Goal: Transaction & Acquisition: Purchase product/service

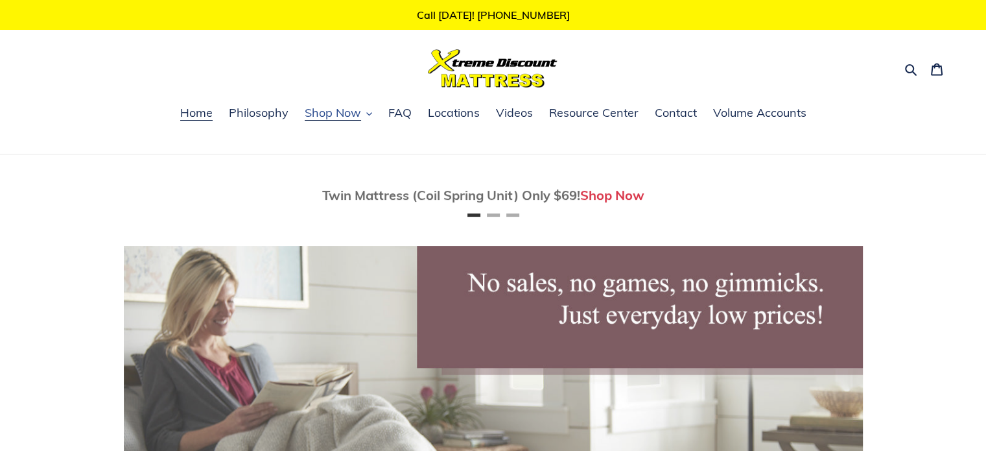
click at [340, 110] on span "Shop Now" at bounding box center [333, 113] width 56 height 16
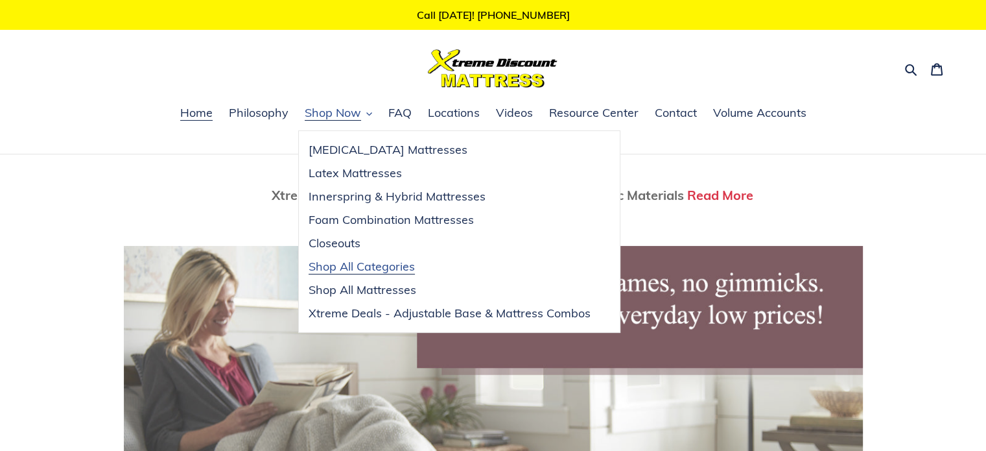
scroll to position [0, 1478]
click at [369, 268] on span "Shop All Categories" at bounding box center [362, 267] width 106 height 16
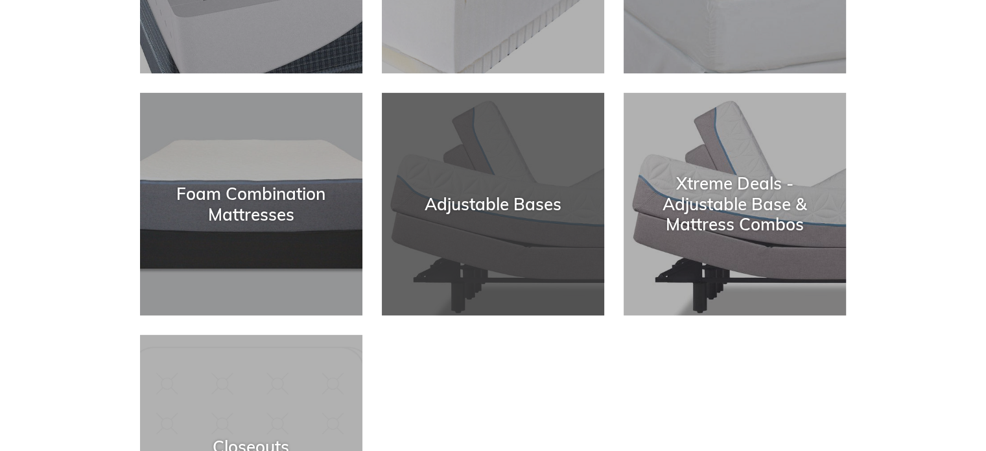
scroll to position [454, 0]
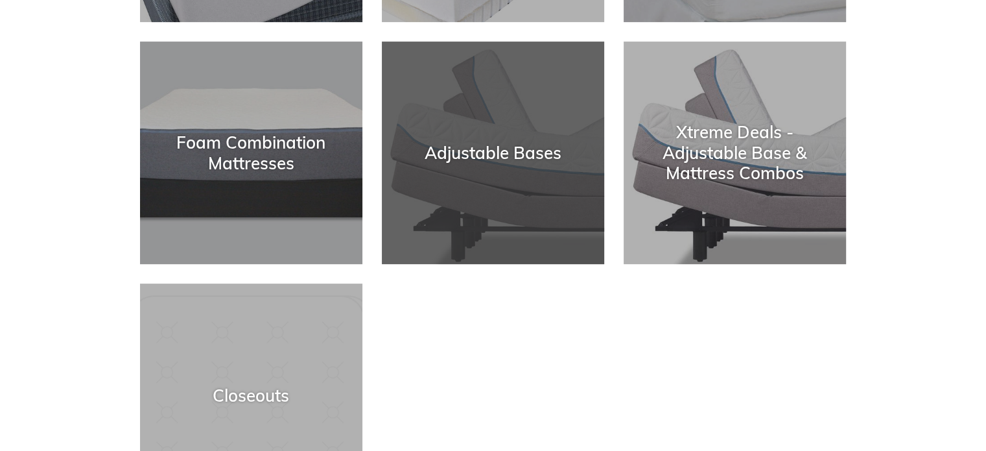
click at [500, 264] on div "Adjustable Bases" at bounding box center [493, 264] width 222 height 0
